Goal: Task Accomplishment & Management: Use online tool/utility

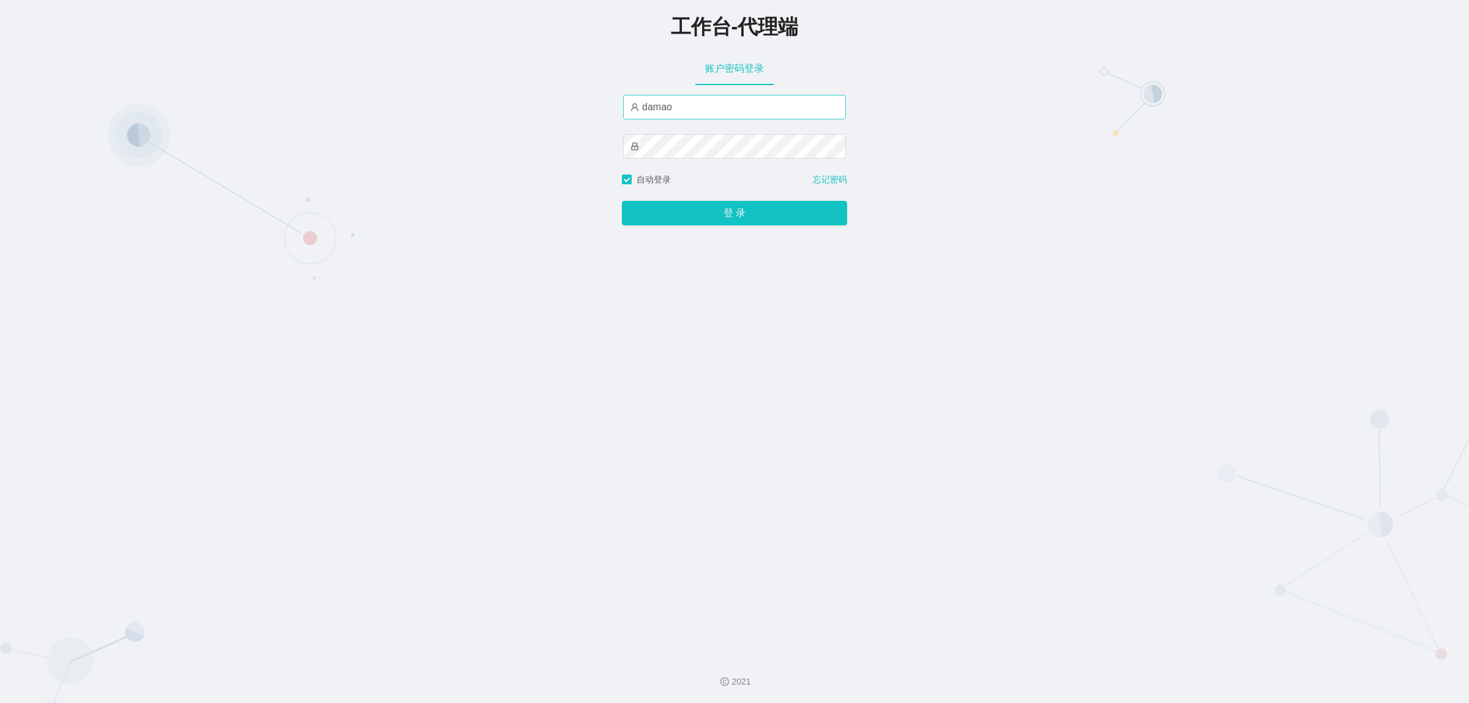
click at [681, 111] on input "damao" at bounding box center [734, 107] width 223 height 24
type input "baoma"
click at [722, 220] on button "登 录" at bounding box center [734, 213] width 225 height 24
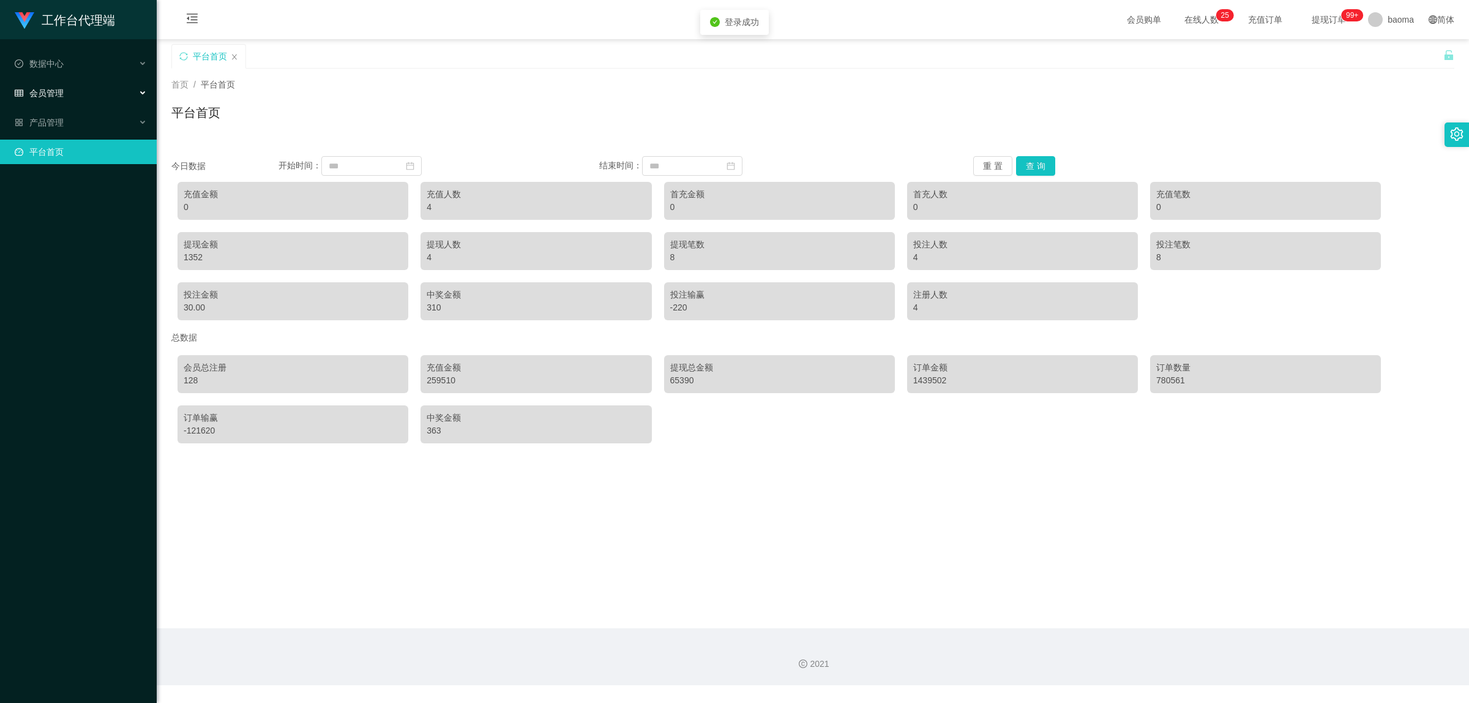
click at [67, 92] on div "会员管理" at bounding box center [78, 93] width 157 height 24
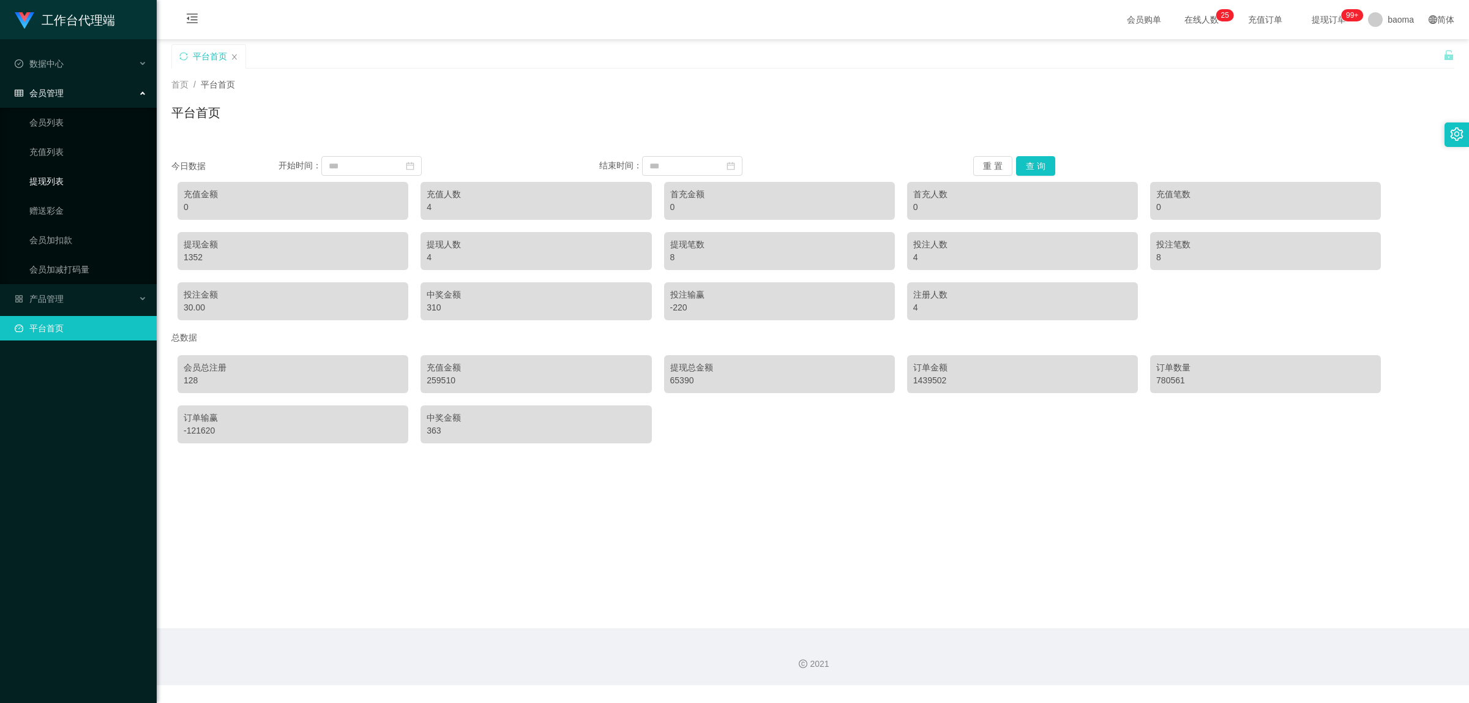
click at [59, 190] on link "提现列表" at bounding box center [87, 181] width 117 height 24
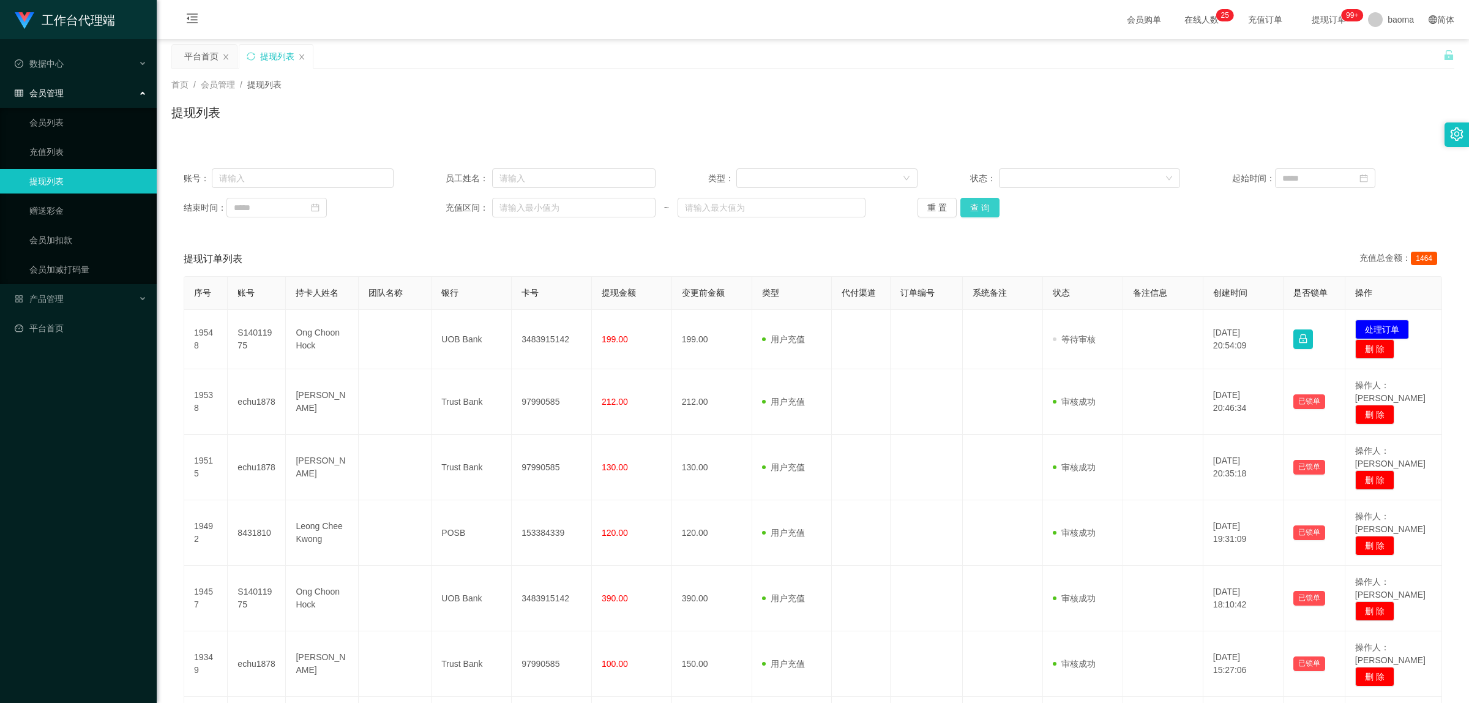
click at [983, 207] on button "查 询" at bounding box center [979, 208] width 39 height 20
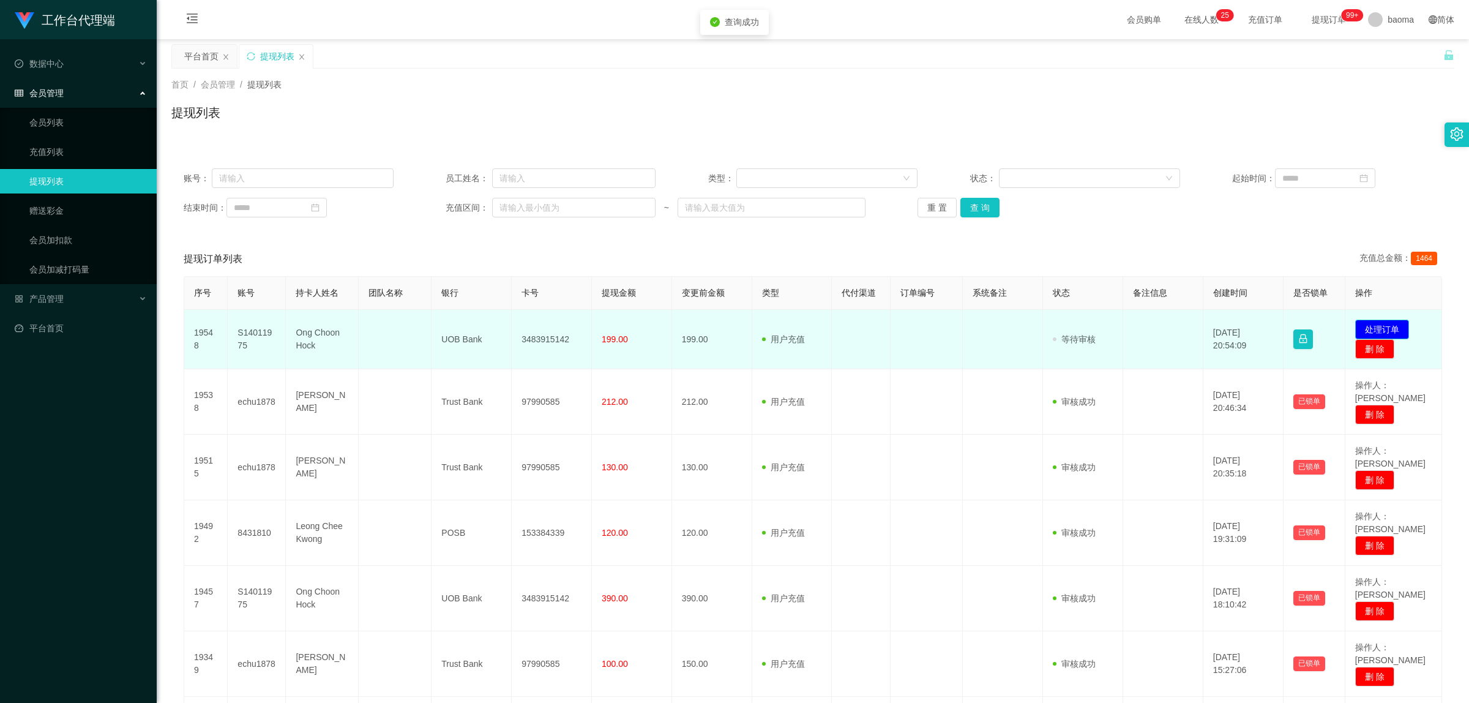
click at [1374, 326] on button "处理订单" at bounding box center [1382, 329] width 54 height 20
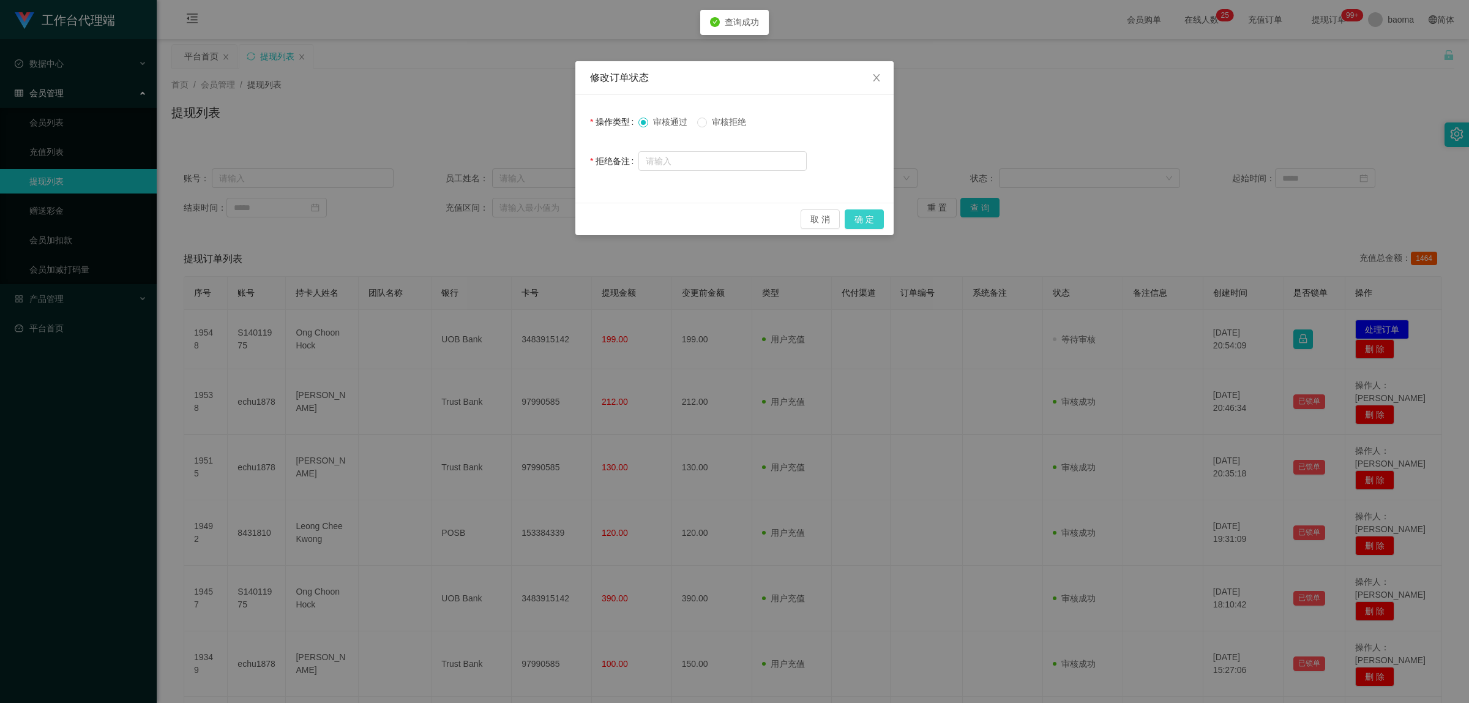
click at [873, 212] on button "确 定" at bounding box center [864, 219] width 39 height 20
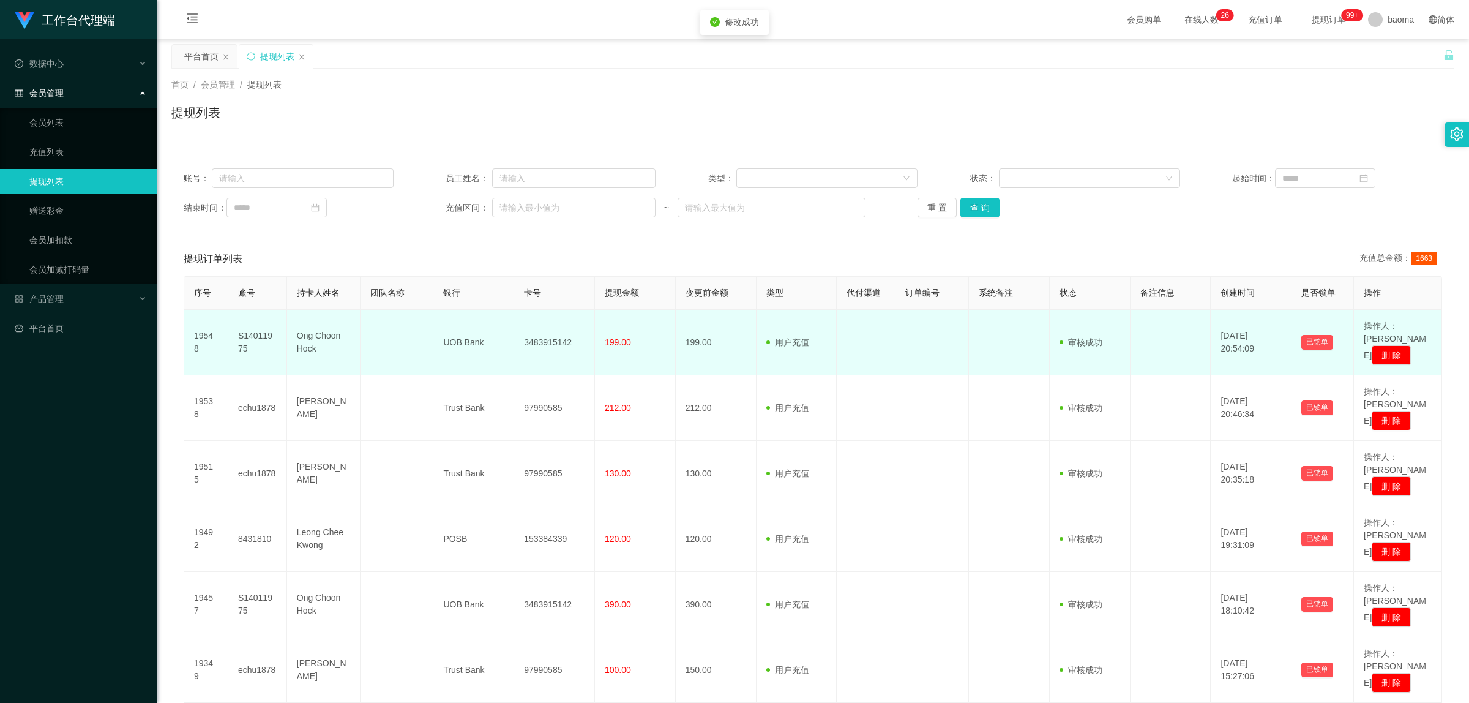
click at [557, 329] on td "3483915142" at bounding box center [554, 342] width 81 height 65
click at [558, 329] on td "3483915142" at bounding box center [554, 342] width 81 height 65
copy td "3483915142"
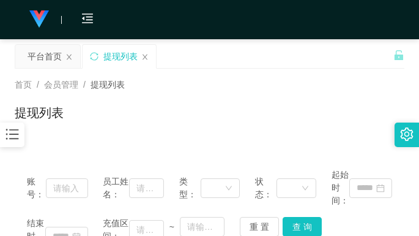
drag, startPoint x: 298, startPoint y: 65, endPoint x: 327, endPoint y: 0, distance: 71.2
click at [298, 62] on div "平台首页 提现列表" at bounding box center [204, 65] width 379 height 42
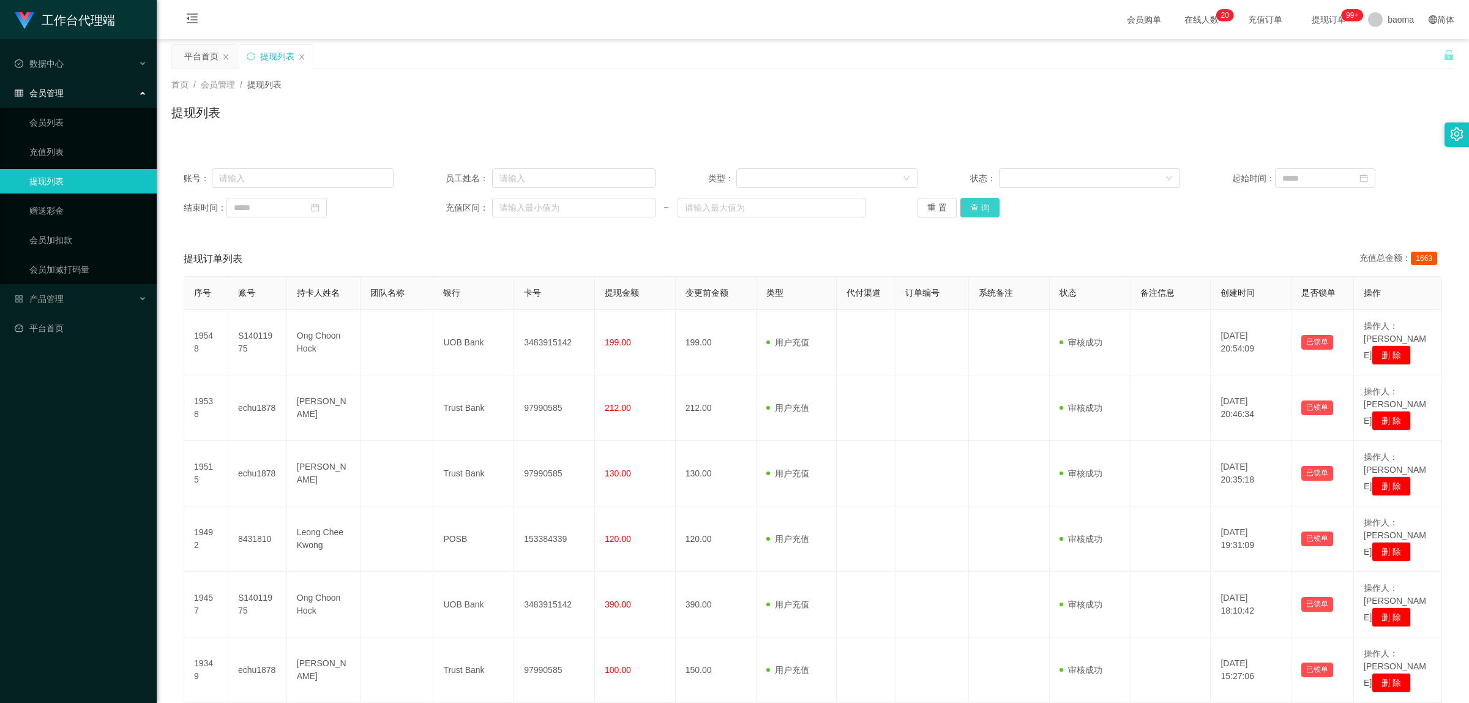
click at [983, 200] on button "查 询" at bounding box center [979, 208] width 39 height 20
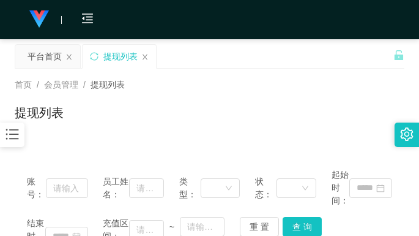
click at [300, 87] on div "首页 / 会员管理 / 提现列表 /" at bounding box center [210, 84] width 390 height 13
